Goal: Find specific page/section: Find specific page/section

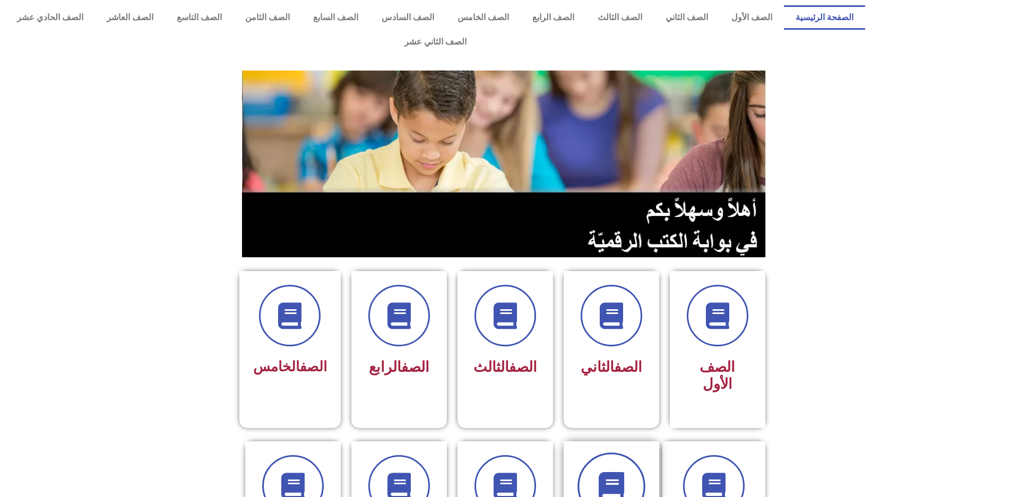
click at [621, 472] on icon at bounding box center [611, 486] width 29 height 29
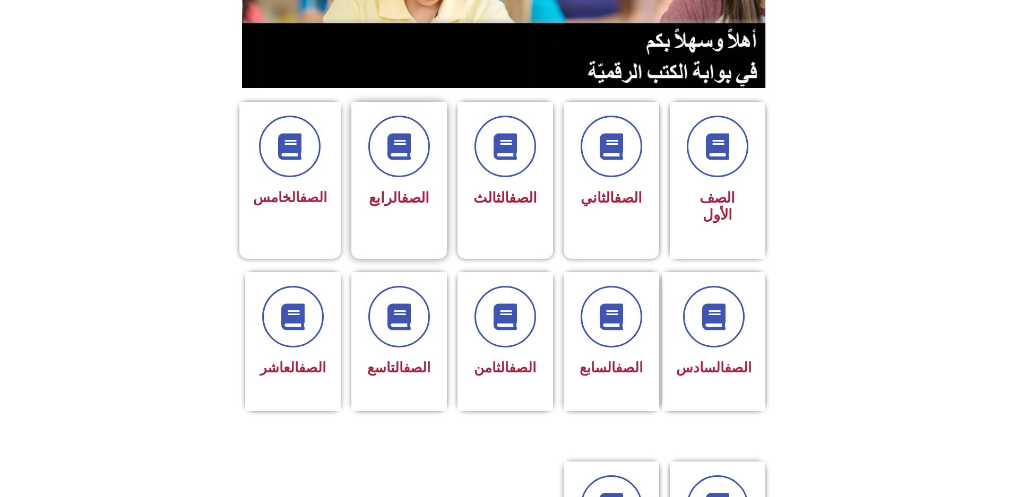
scroll to position [212, 0]
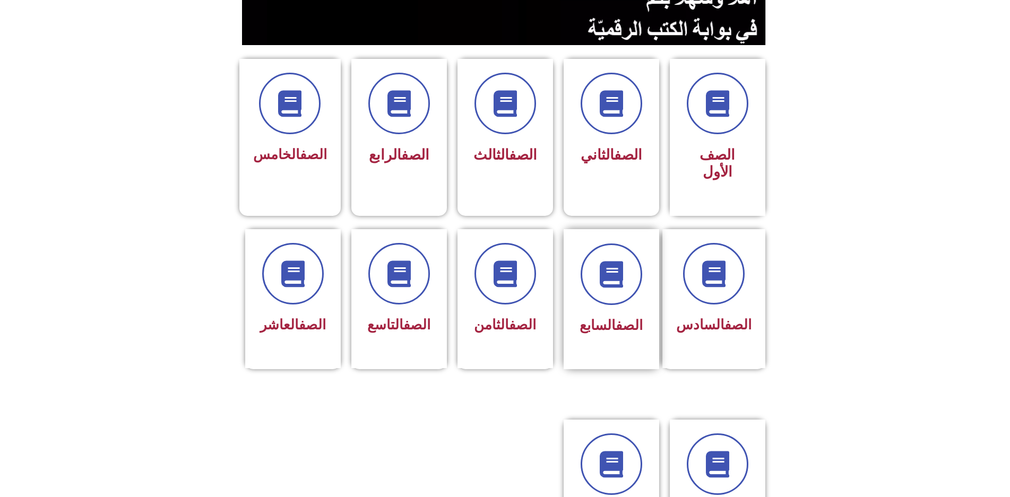
click at [578, 258] on div at bounding box center [611, 275] width 67 height 62
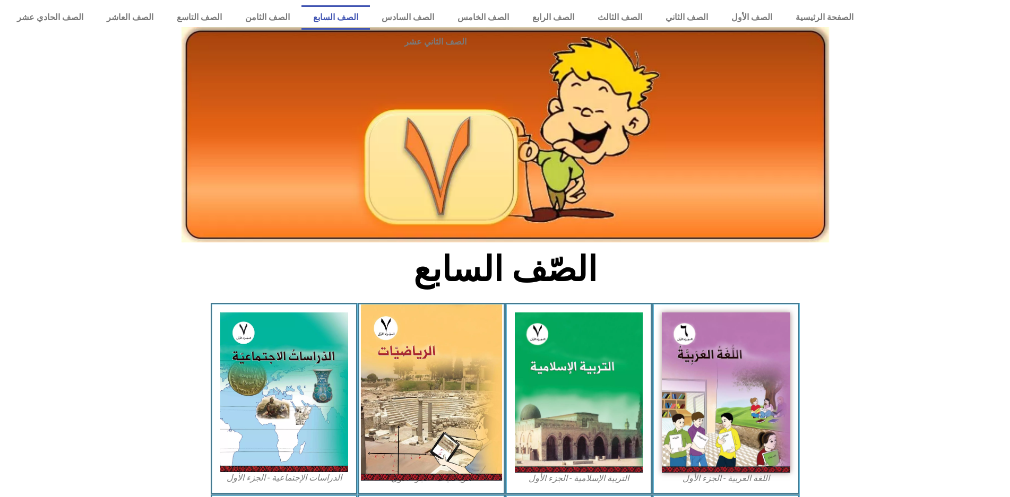
click at [439, 343] on img at bounding box center [431, 393] width 141 height 176
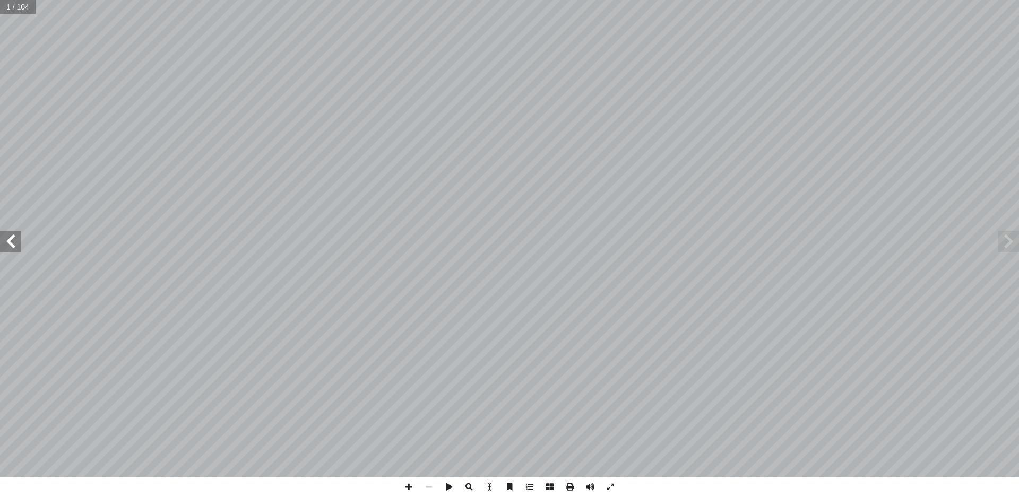
click at [16, 239] on span at bounding box center [10, 241] width 21 height 21
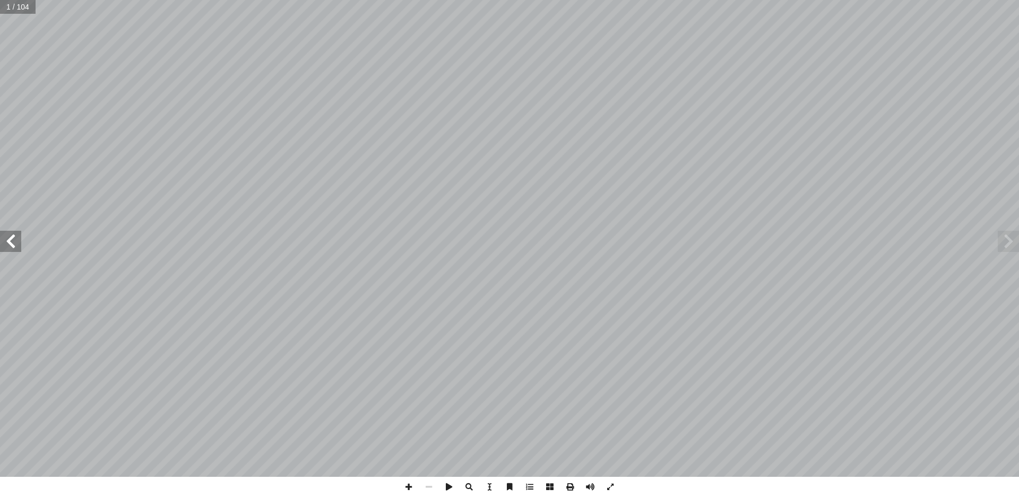
click at [16, 239] on span at bounding box center [10, 241] width 21 height 21
click at [18, 247] on span at bounding box center [10, 241] width 21 height 21
click at [18, 246] on span at bounding box center [10, 241] width 21 height 21
click at [18, 245] on span at bounding box center [10, 241] width 21 height 21
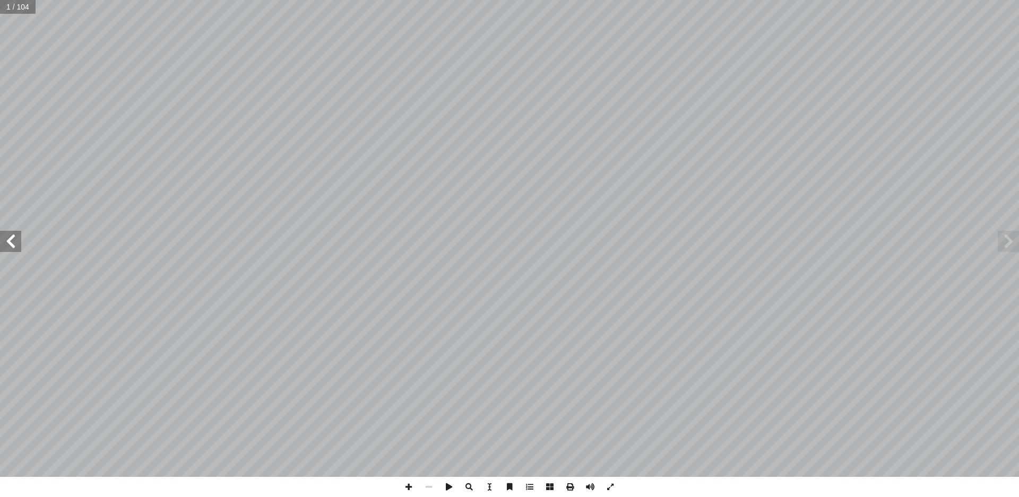
click at [18, 245] on span at bounding box center [10, 241] width 21 height 21
drag, startPoint x: 5, startPoint y: 240, endPoint x: 6, endPoint y: 234, distance: 6.6
click at [6, 236] on span at bounding box center [10, 241] width 21 height 21
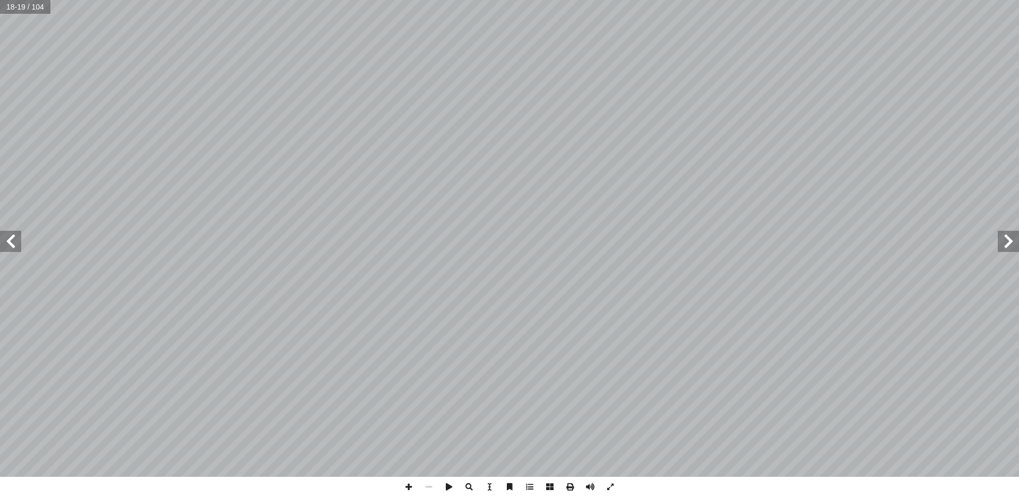
click at [6, 234] on span at bounding box center [10, 241] width 21 height 21
